Goal: Task Accomplishment & Management: Use online tool/utility

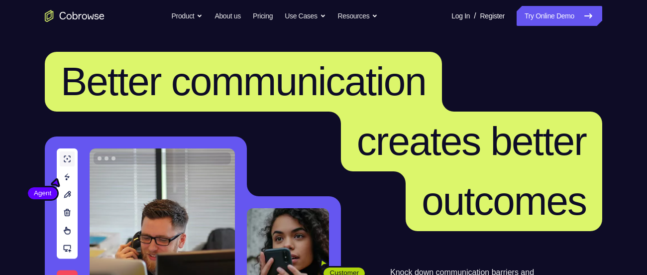
click at [550, 22] on link "Try Online Demo" at bounding box center [560, 16] width 86 height 20
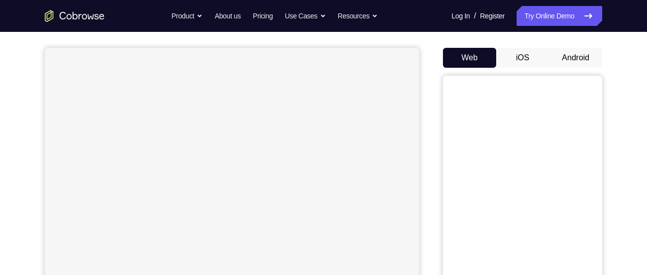
click at [580, 51] on button "Android" at bounding box center [575, 58] width 53 height 20
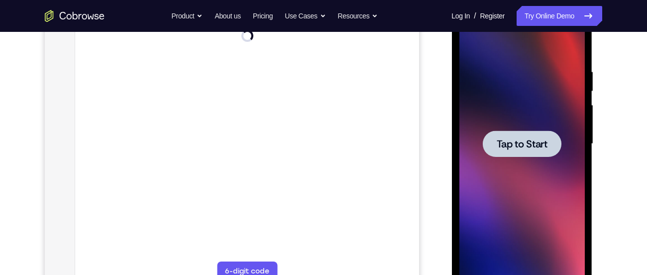
click at [555, 127] on div at bounding box center [521, 143] width 125 height 279
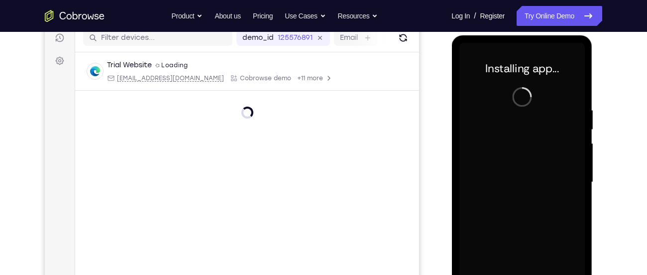
scroll to position [130, 0]
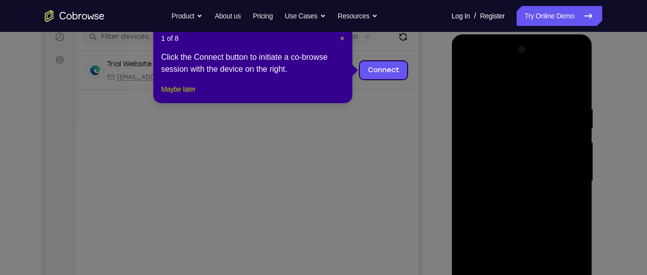
click at [177, 95] on button "Maybe later" at bounding box center [178, 89] width 34 height 12
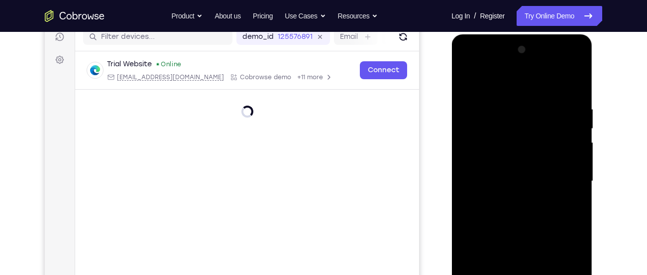
scroll to position [238, 0]
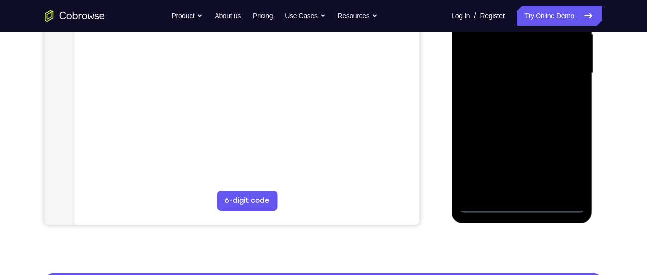
click at [523, 205] on div at bounding box center [521, 73] width 125 height 279
click at [564, 164] on div at bounding box center [521, 73] width 125 height 279
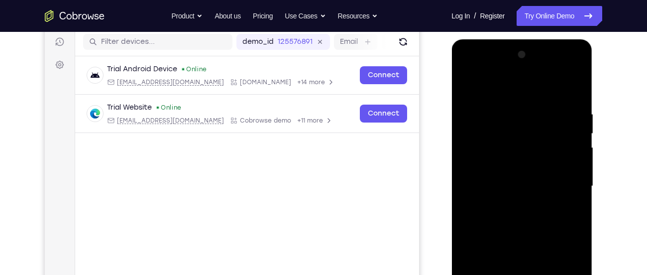
scroll to position [125, 0]
click at [480, 70] on div at bounding box center [521, 186] width 125 height 279
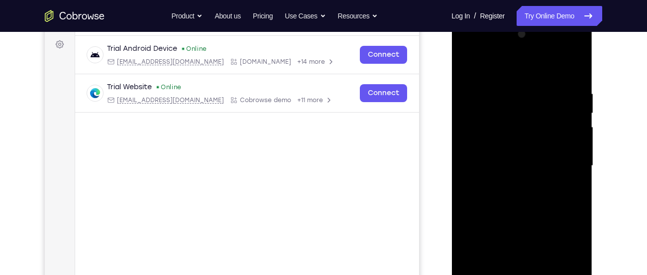
click at [561, 159] on div at bounding box center [521, 165] width 125 height 279
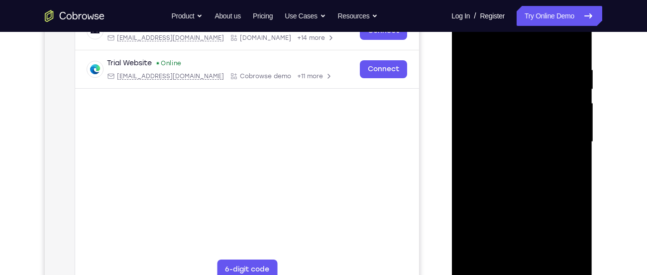
scroll to position [166, 0]
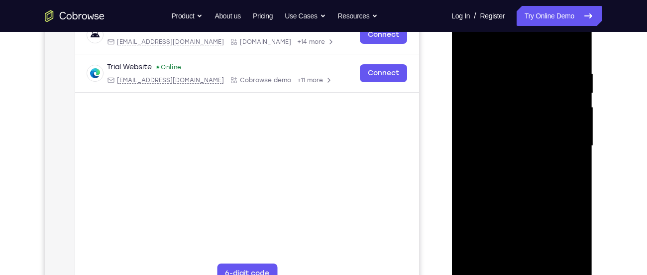
click at [513, 163] on div at bounding box center [521, 145] width 125 height 279
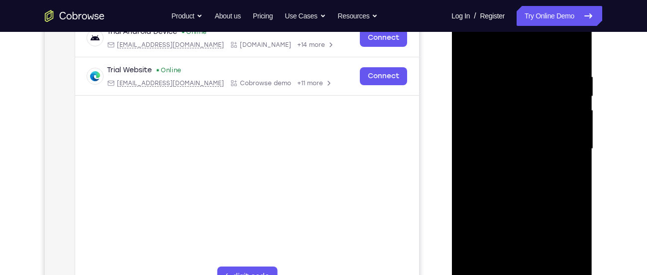
click at [525, 135] on div at bounding box center [521, 148] width 125 height 279
click at [521, 133] on div at bounding box center [521, 148] width 125 height 279
click at [519, 147] on div at bounding box center [521, 148] width 125 height 279
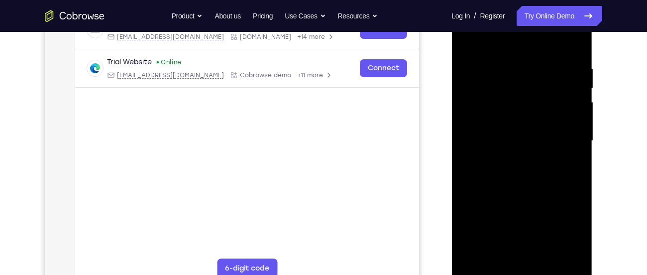
scroll to position [172, 0]
click at [573, 51] on div at bounding box center [521, 139] width 125 height 279
click at [573, 55] on div at bounding box center [521, 139] width 125 height 279
click at [502, 64] on div at bounding box center [521, 139] width 125 height 279
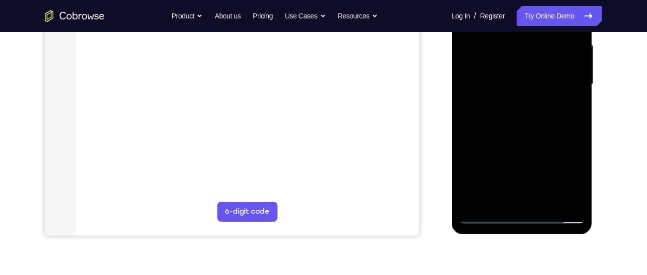
scroll to position [254, 0]
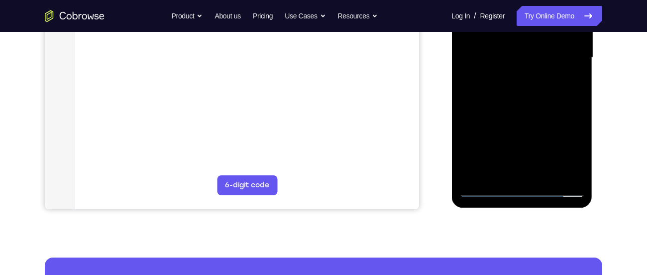
click at [558, 172] on div at bounding box center [521, 57] width 125 height 279
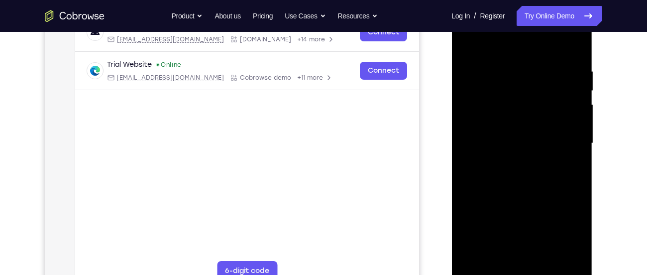
scroll to position [168, 0]
click at [570, 140] on div at bounding box center [521, 143] width 125 height 279
click at [574, 50] on div at bounding box center [521, 143] width 125 height 279
click at [532, 68] on div at bounding box center [521, 143] width 125 height 279
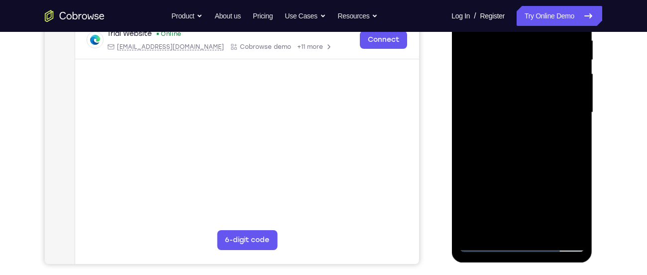
scroll to position [202, 0]
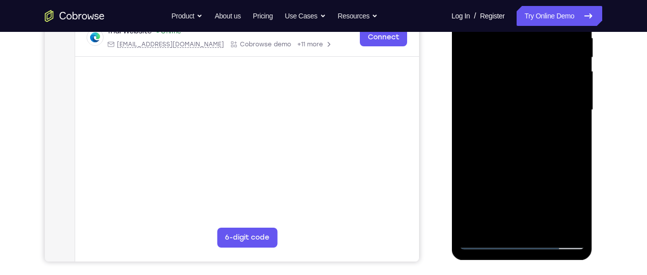
click at [576, 95] on div at bounding box center [521, 110] width 125 height 279
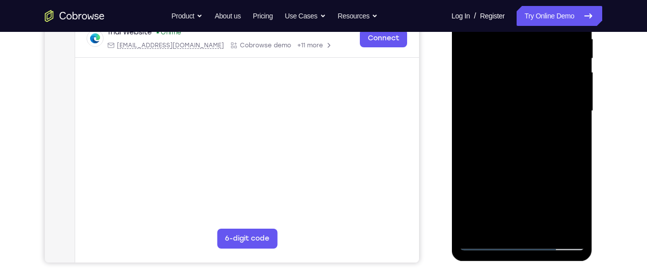
scroll to position [201, 0]
click at [576, 95] on div at bounding box center [521, 110] width 125 height 279
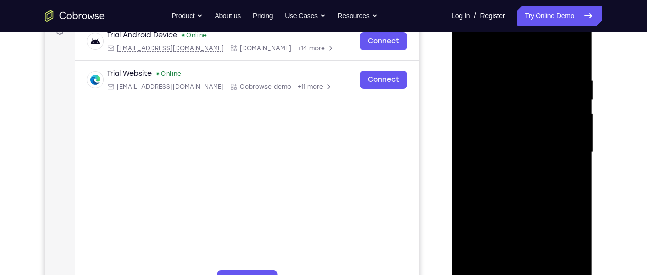
scroll to position [159, 0]
click at [576, 95] on div at bounding box center [521, 152] width 125 height 279
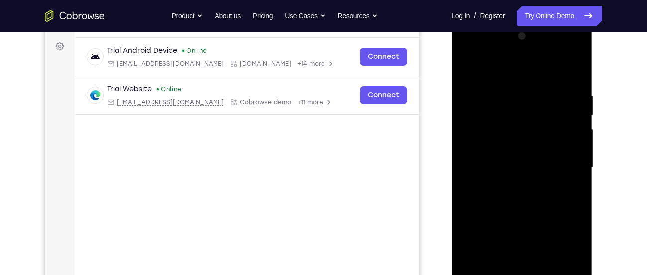
scroll to position [140, 0]
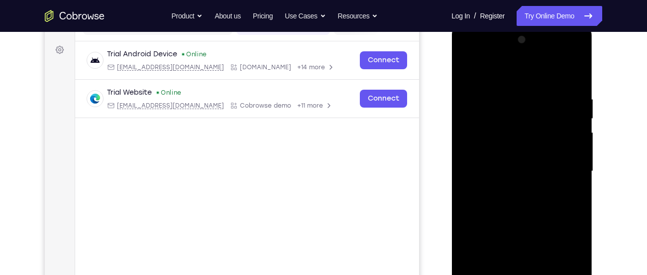
click at [581, 128] on div at bounding box center [521, 171] width 125 height 279
click at [575, 124] on div at bounding box center [521, 171] width 125 height 279
click at [569, 119] on div at bounding box center [521, 171] width 125 height 279
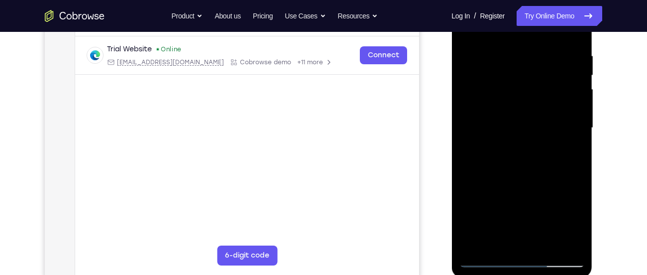
scroll to position [183, 0]
click at [573, 116] on div at bounding box center [521, 128] width 125 height 279
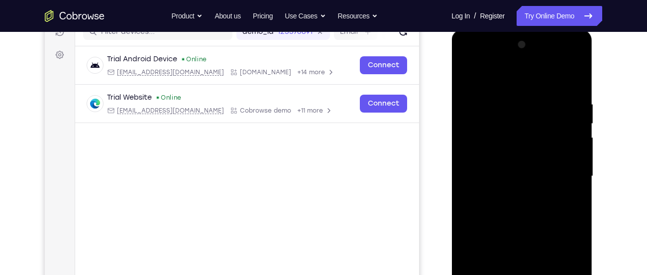
click at [573, 116] on div at bounding box center [521, 176] width 125 height 279
click at [573, 117] on div at bounding box center [521, 176] width 125 height 279
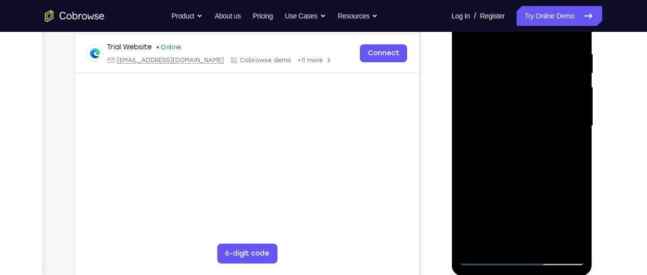
scroll to position [189, 0]
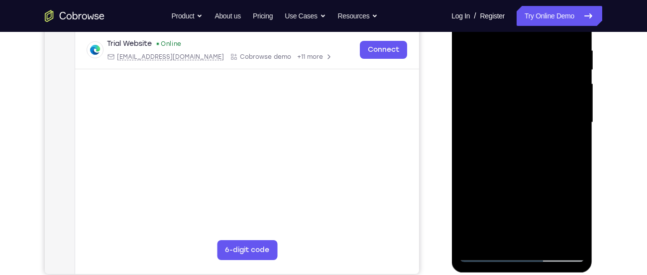
click at [573, 117] on div at bounding box center [521, 122] width 125 height 279
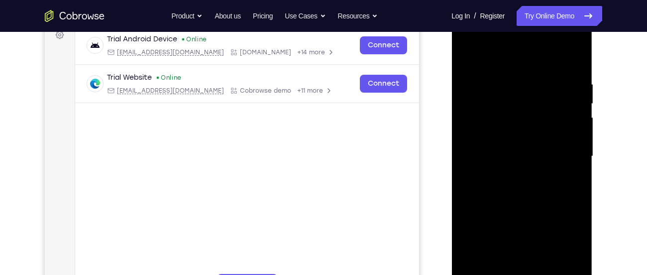
scroll to position [156, 0]
click at [573, 117] on div at bounding box center [521, 155] width 125 height 279
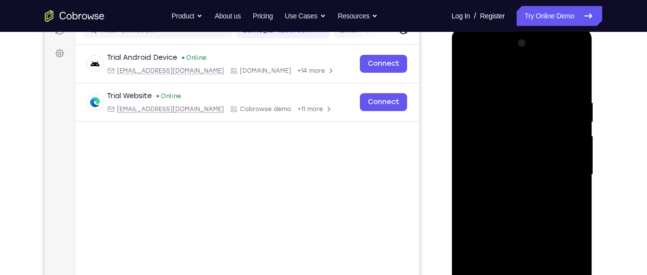
click at [573, 117] on div at bounding box center [521, 174] width 125 height 279
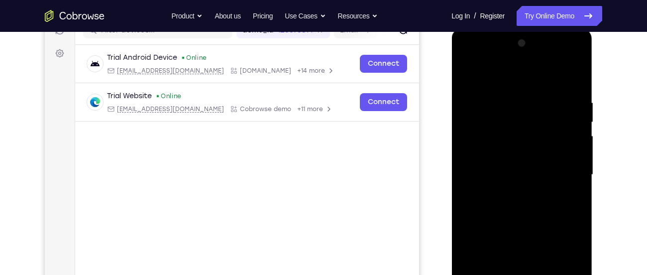
click at [573, 117] on div at bounding box center [521, 174] width 125 height 279
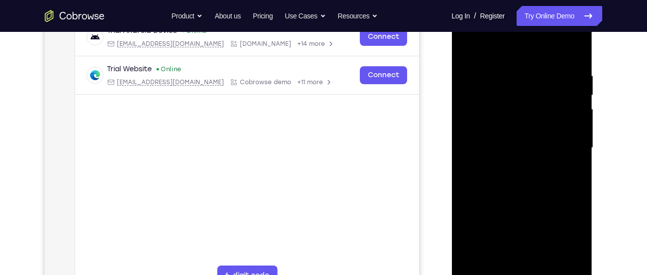
scroll to position [165, 0]
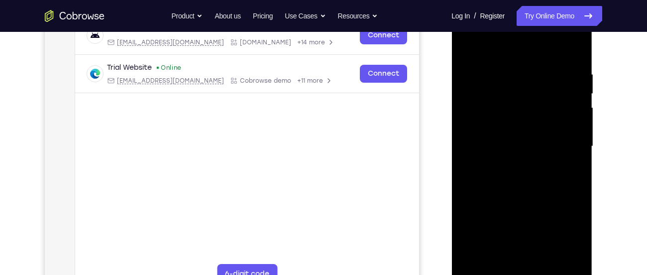
click at [571, 117] on div at bounding box center [521, 146] width 125 height 279
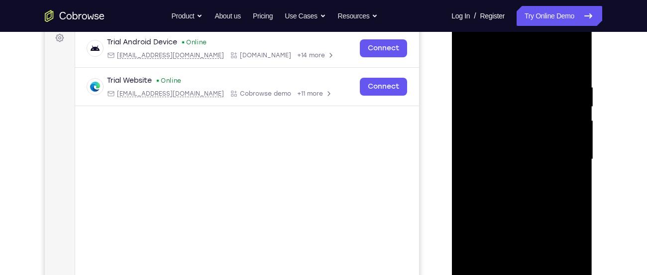
click at [571, 117] on div at bounding box center [521, 159] width 125 height 279
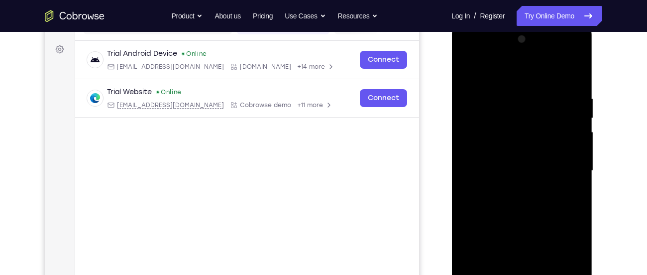
scroll to position [140, 0]
click at [572, 76] on div at bounding box center [521, 171] width 125 height 279
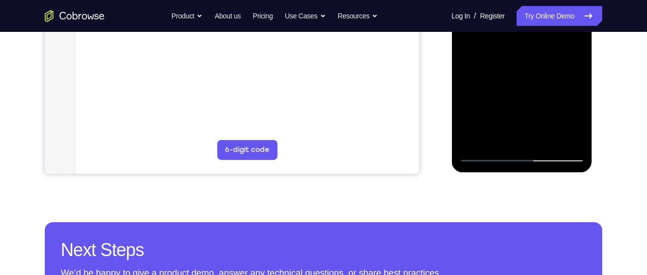
scroll to position [291, 0]
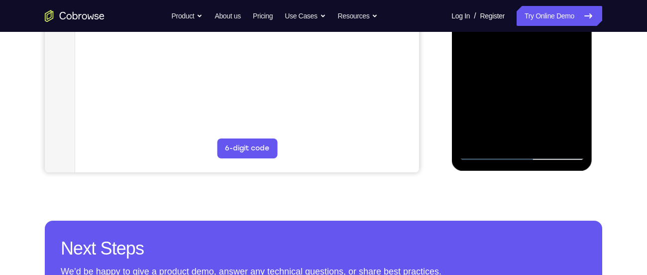
click at [545, 142] on div at bounding box center [521, 21] width 125 height 279
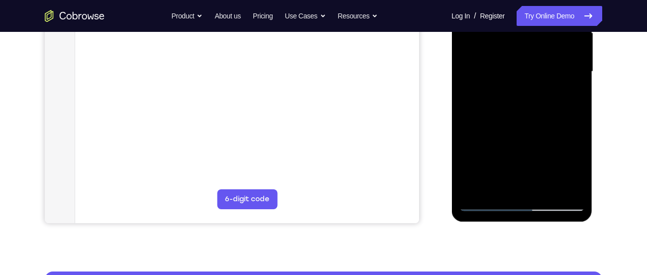
scroll to position [239, 0]
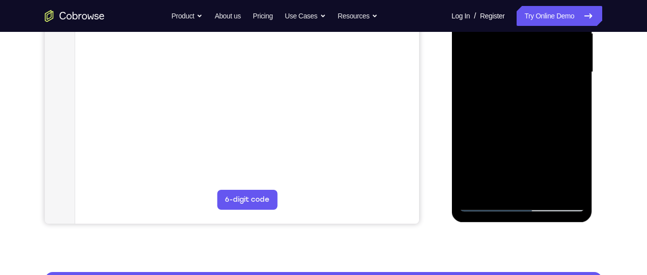
click at [524, 126] on div at bounding box center [521, 72] width 125 height 279
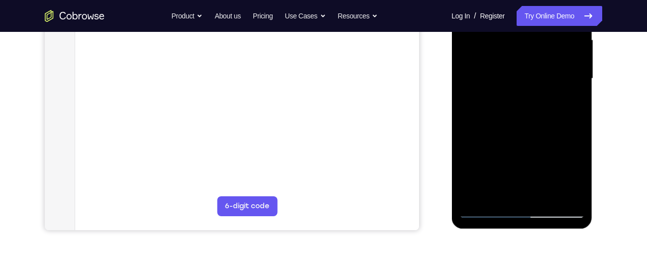
scroll to position [235, 0]
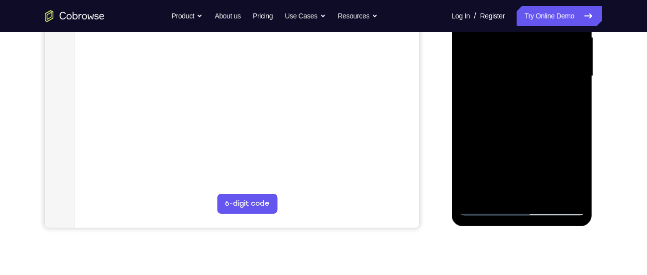
drag, startPoint x: 514, startPoint y: 172, endPoint x: 517, endPoint y: 125, distance: 46.9
click at [517, 125] on div at bounding box center [521, 76] width 125 height 279
click at [510, 159] on div at bounding box center [521, 76] width 125 height 279
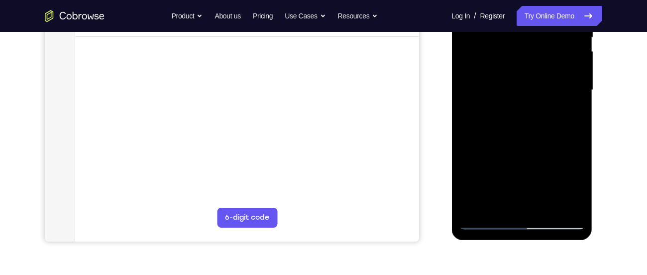
drag, startPoint x: 545, startPoint y: 111, endPoint x: 548, endPoint y: 134, distance: 23.6
click at [548, 134] on div at bounding box center [521, 90] width 125 height 279
drag, startPoint x: 549, startPoint y: 139, endPoint x: 546, endPoint y: 115, distance: 24.6
drag, startPoint x: 546, startPoint y: 115, endPoint x: 539, endPoint y: 86, distance: 30.2
click at [539, 86] on div at bounding box center [521, 90] width 125 height 279
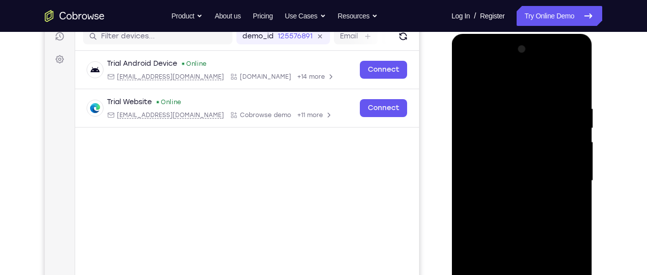
scroll to position [120, 0]
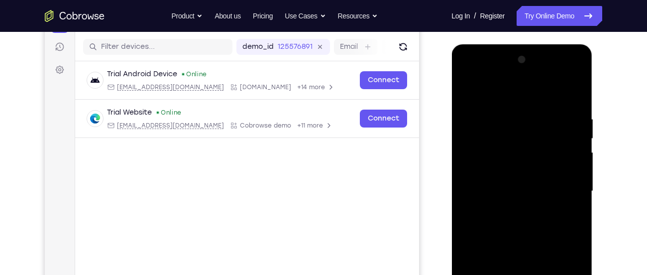
click at [467, 91] on div at bounding box center [521, 191] width 125 height 279
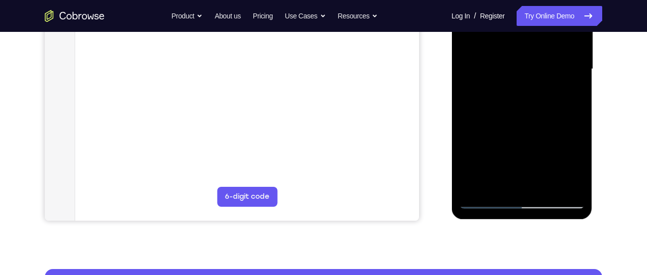
scroll to position [244, 0]
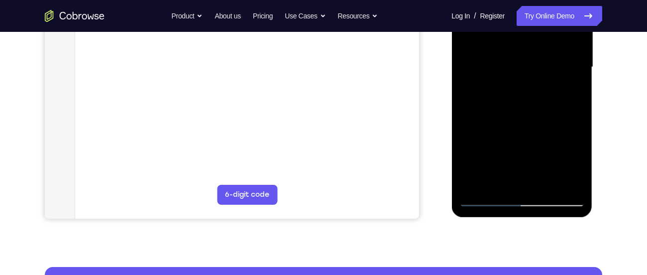
click at [513, 134] on div at bounding box center [521, 67] width 125 height 279
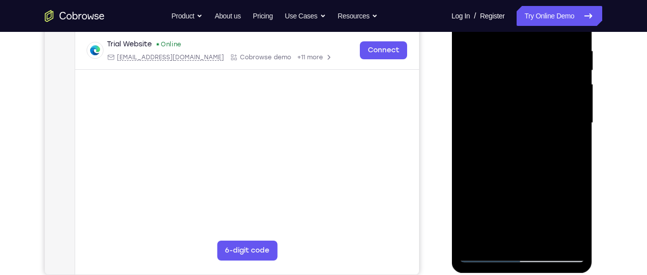
scroll to position [133, 0]
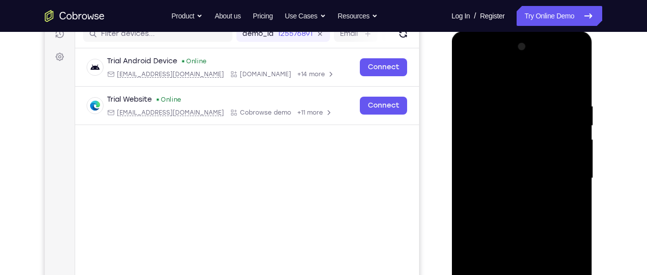
click at [465, 79] on div at bounding box center [521, 178] width 125 height 279
click at [516, 174] on div at bounding box center [521, 178] width 125 height 279
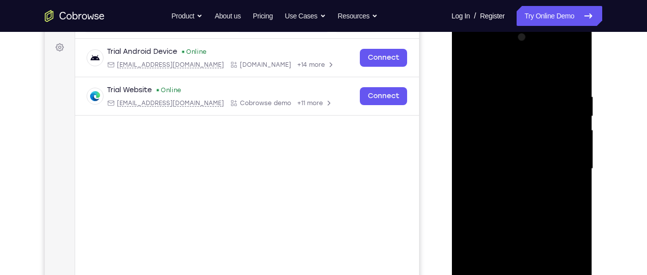
scroll to position [141, 0]
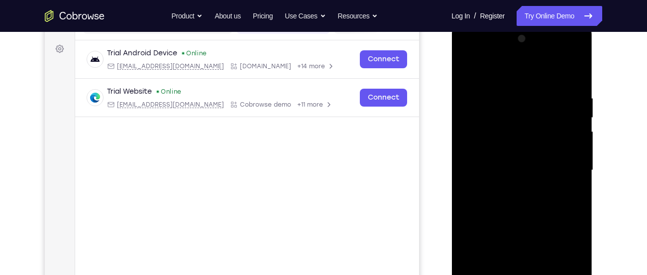
click at [465, 75] on div at bounding box center [521, 170] width 125 height 279
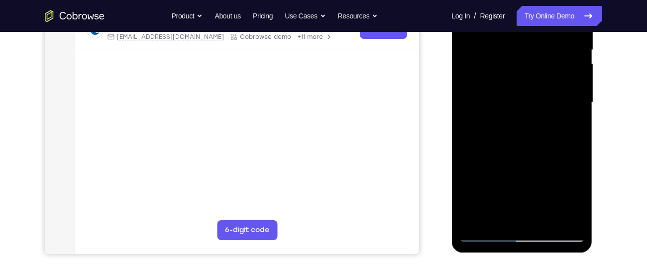
scroll to position [210, 0]
click at [504, 123] on div at bounding box center [521, 102] width 125 height 279
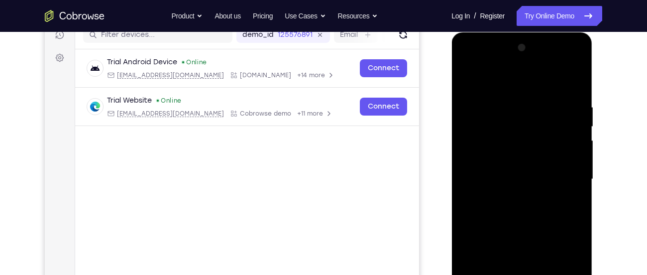
scroll to position [130, 0]
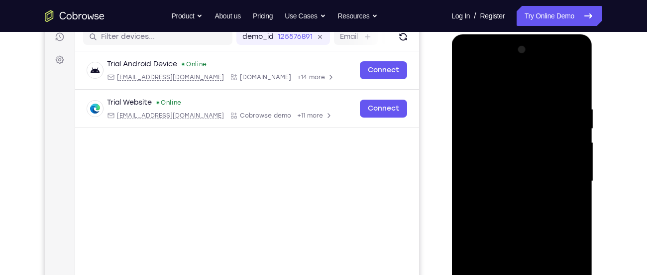
click at [465, 84] on div at bounding box center [521, 181] width 125 height 279
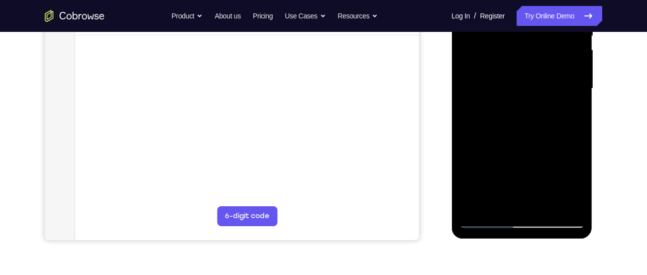
scroll to position [231, 0]
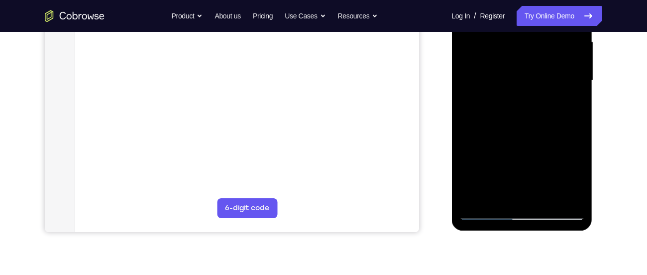
click at [508, 119] on div at bounding box center [521, 80] width 125 height 279
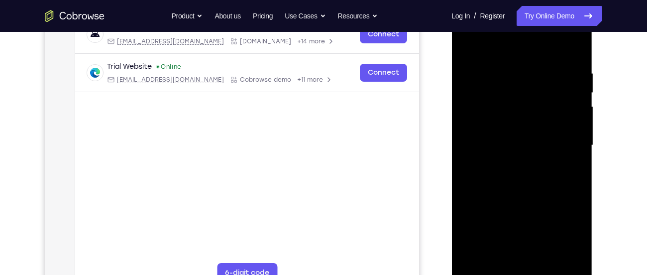
scroll to position [145, 0]
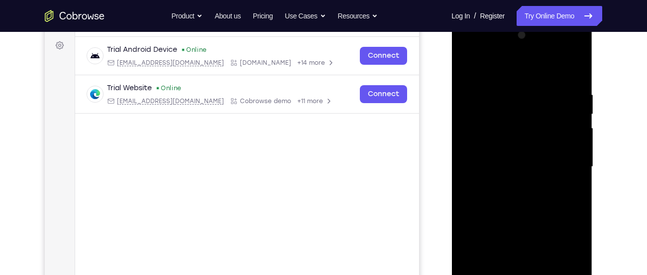
click at [467, 70] on div at bounding box center [521, 166] width 125 height 279
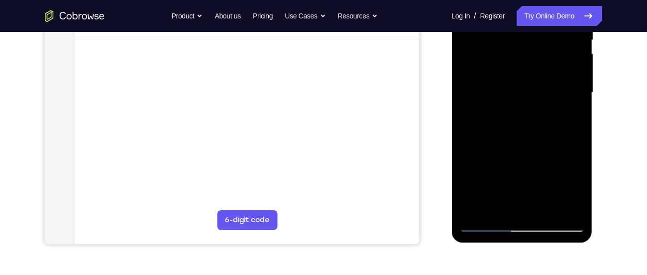
scroll to position [221, 0]
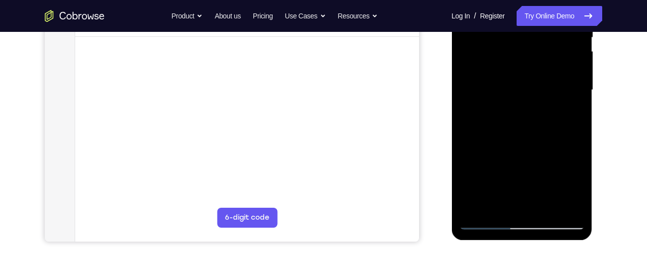
drag, startPoint x: 511, startPoint y: 130, endPoint x: 510, endPoint y: 172, distance: 41.8
click at [510, 172] on div at bounding box center [521, 90] width 125 height 279
click at [496, 110] on div at bounding box center [521, 90] width 125 height 279
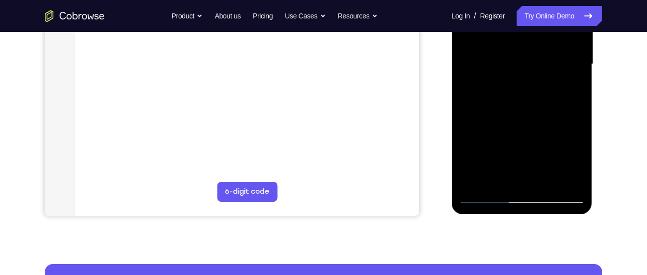
scroll to position [248, 0]
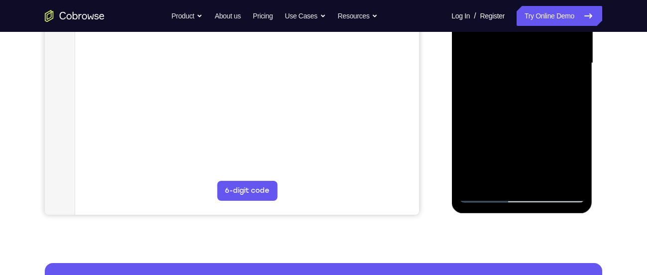
click at [525, 134] on div at bounding box center [521, 63] width 125 height 279
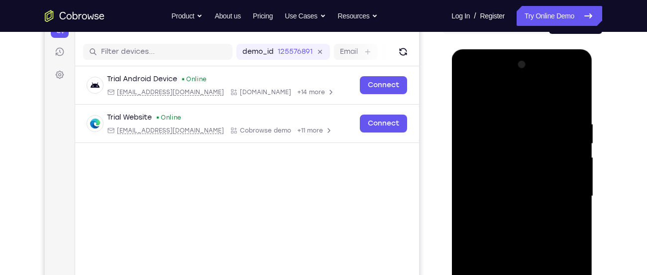
scroll to position [115, 0]
click at [568, 124] on div at bounding box center [521, 196] width 125 height 279
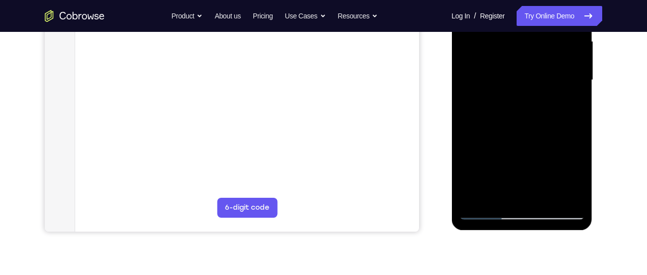
scroll to position [232, 0]
click at [486, 214] on div at bounding box center [521, 79] width 125 height 279
click at [486, 209] on div at bounding box center [521, 79] width 125 height 279
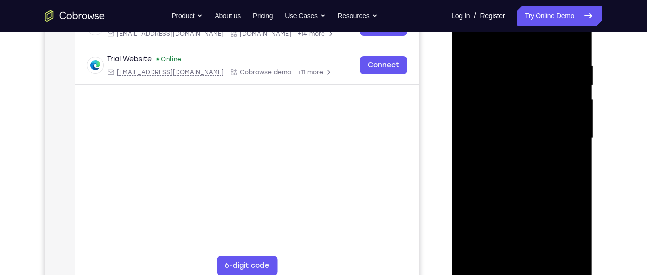
scroll to position [173, 0]
click at [517, 135] on div at bounding box center [521, 139] width 125 height 279
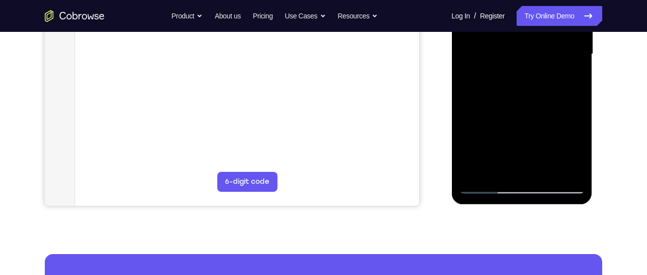
scroll to position [258, 0]
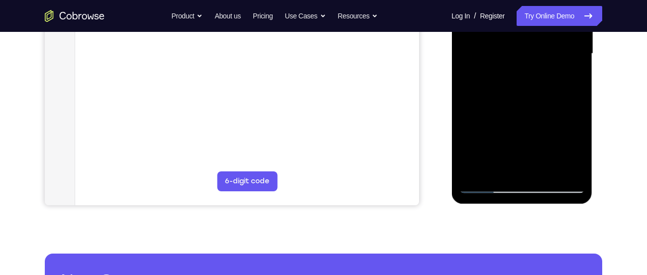
click at [511, 112] on div at bounding box center [521, 53] width 125 height 279
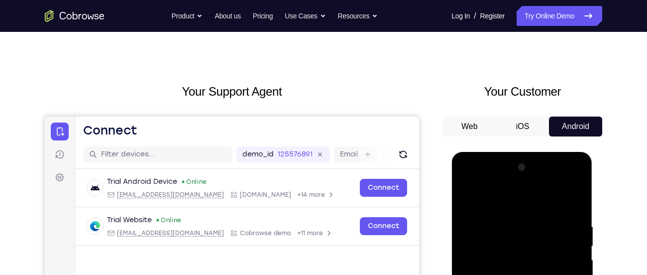
scroll to position [0, 0]
